Goal: Task Accomplishment & Management: Manage account settings

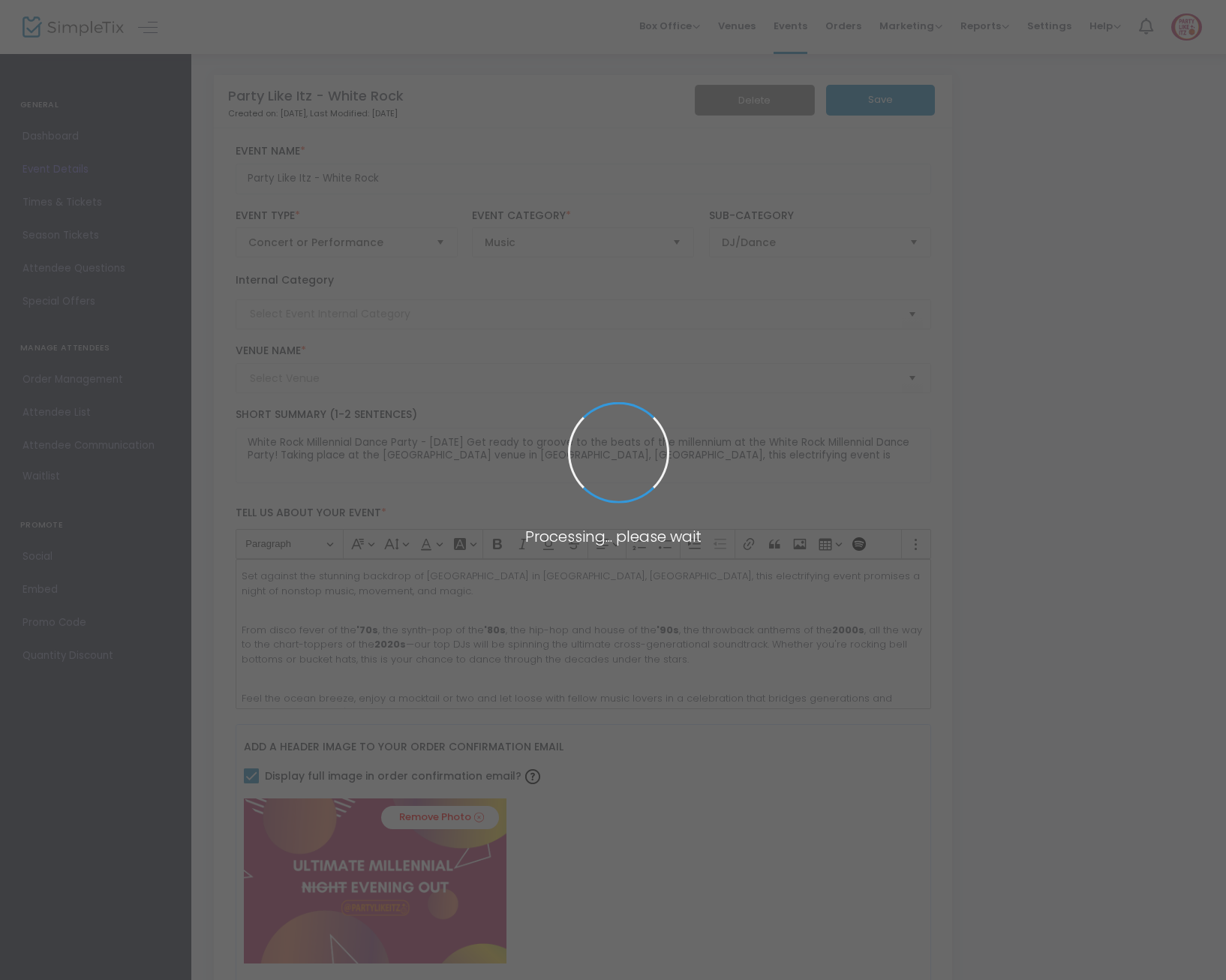
type input "The Ocean Beach [GEOGRAPHIC_DATA]"
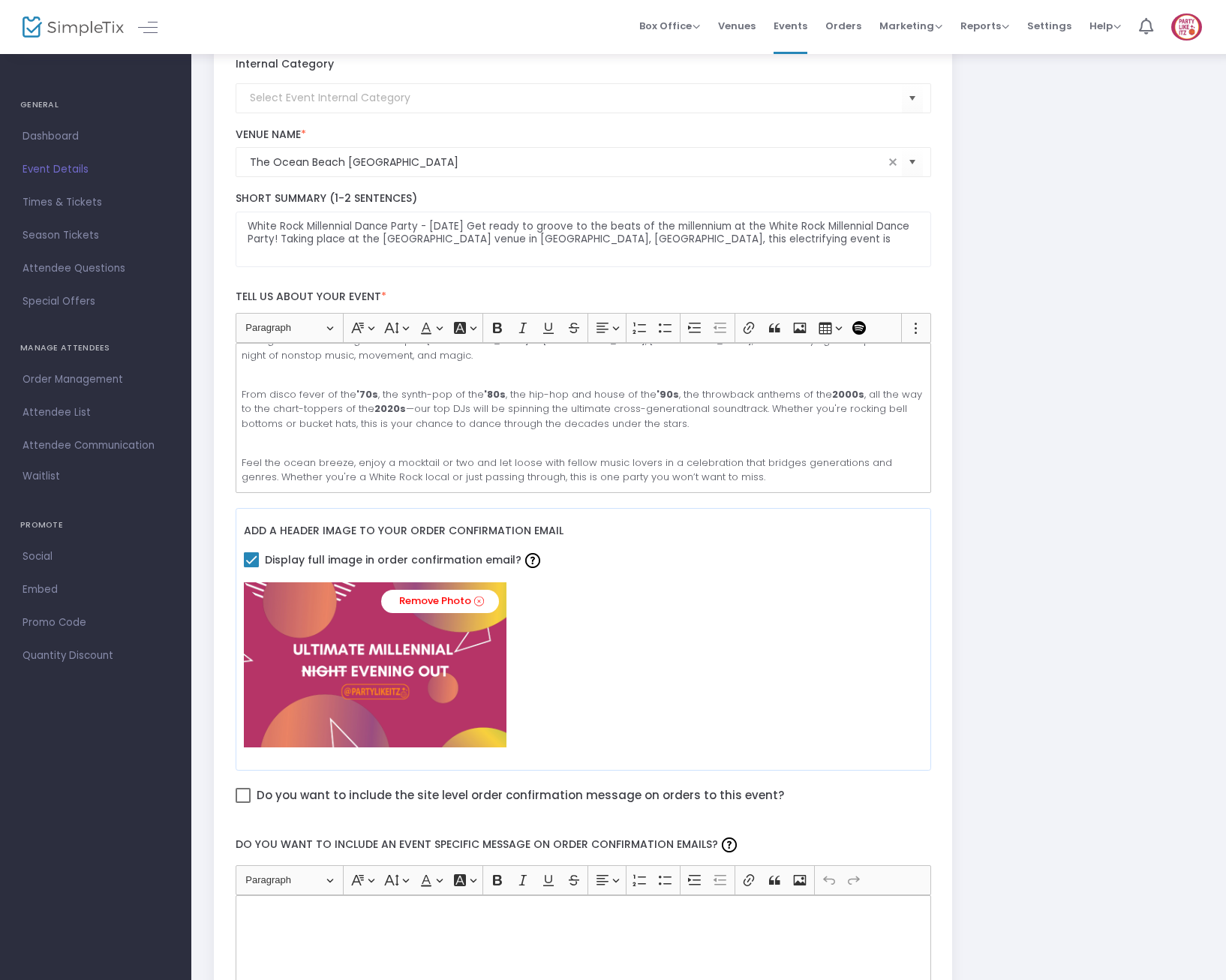
scroll to position [100, 0]
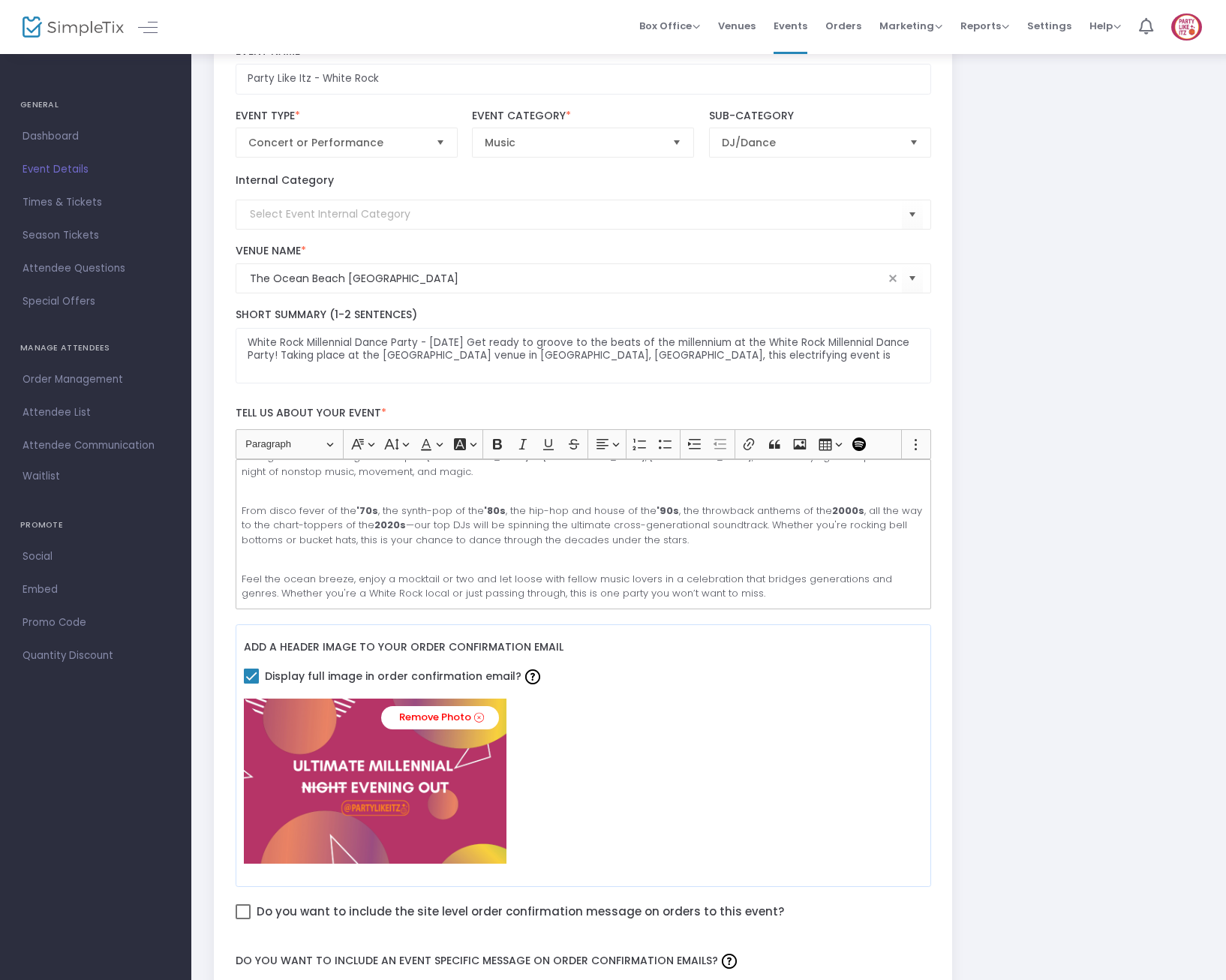
click at [713, 506] on p "From disco fever of the '70s , the synth-pop of the '80s , the hip-hop and hous…" at bounding box center [583, 532] width 683 height 59
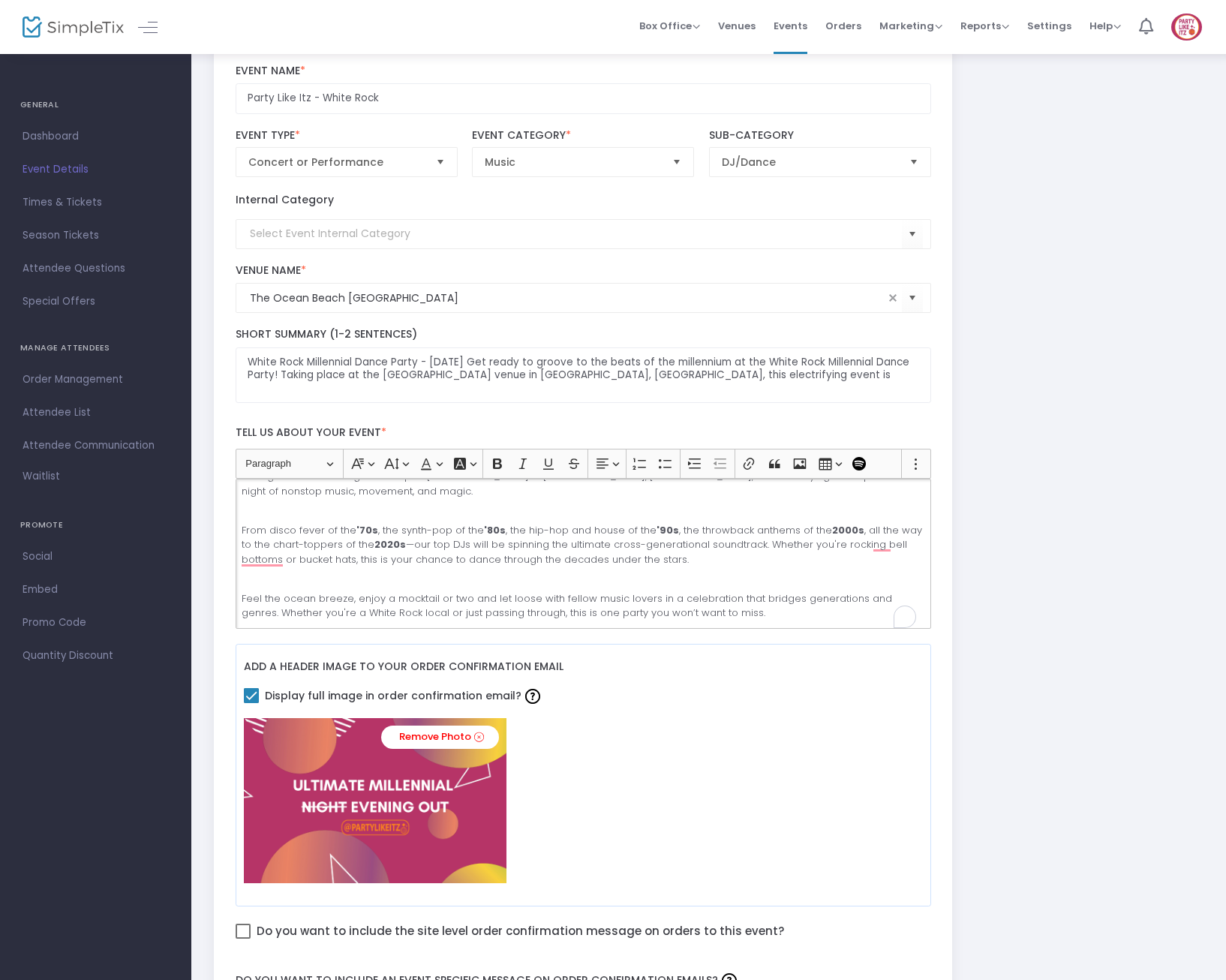
scroll to position [0, 0]
